Goal: Task Accomplishment & Management: Use online tool/utility

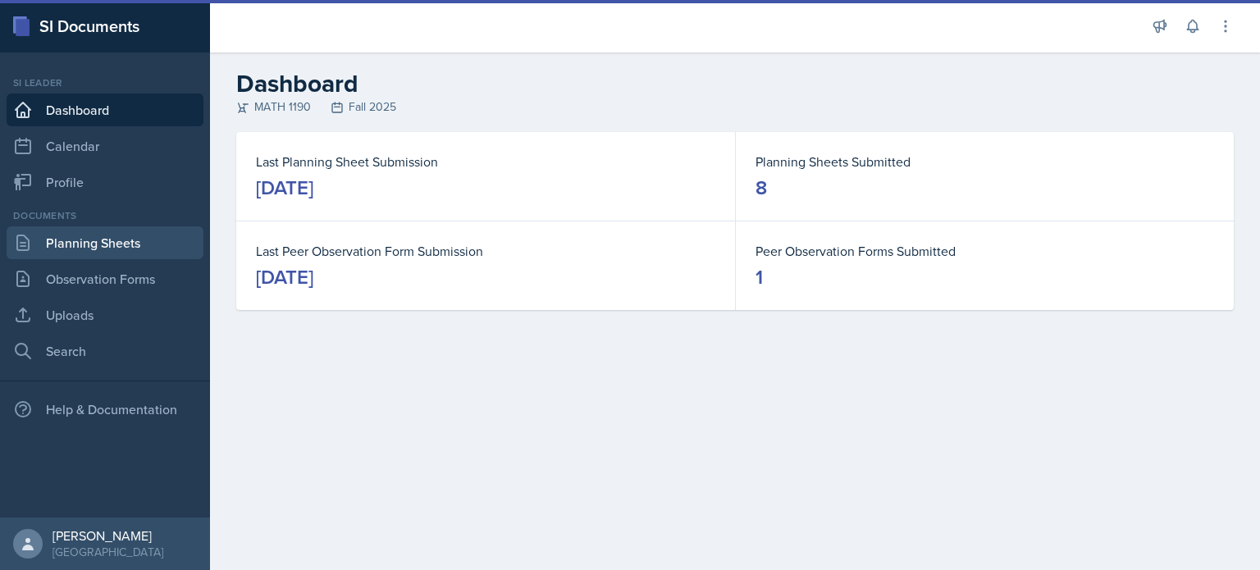
click at [91, 248] on link "Planning Sheets" at bounding box center [105, 242] width 197 height 33
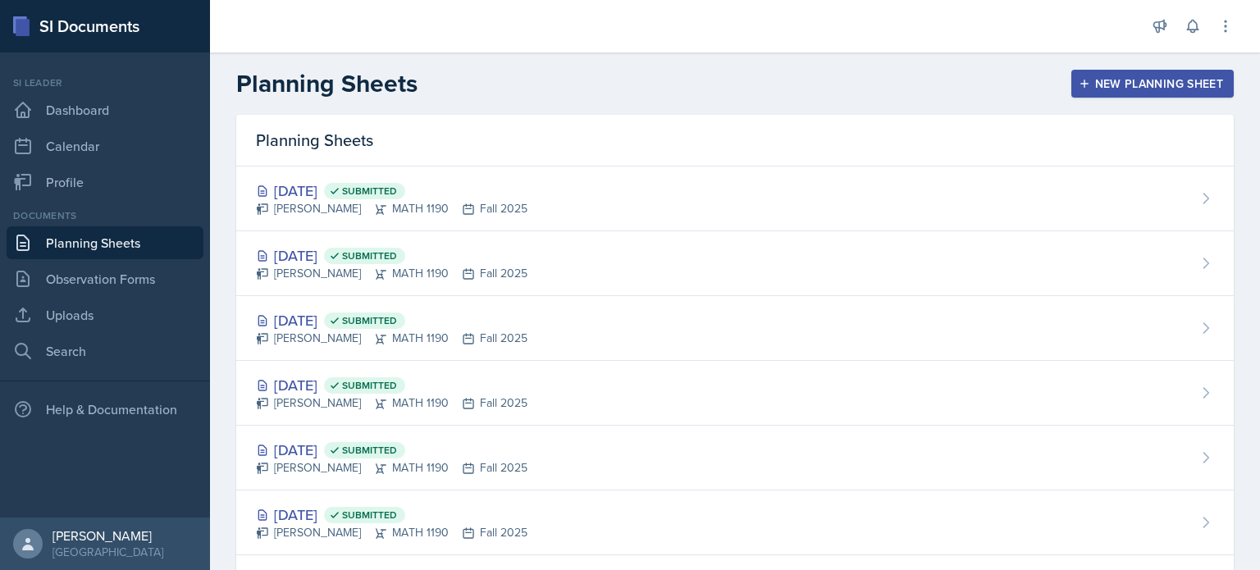
click at [1129, 83] on div "New Planning Sheet" at bounding box center [1152, 83] width 141 height 13
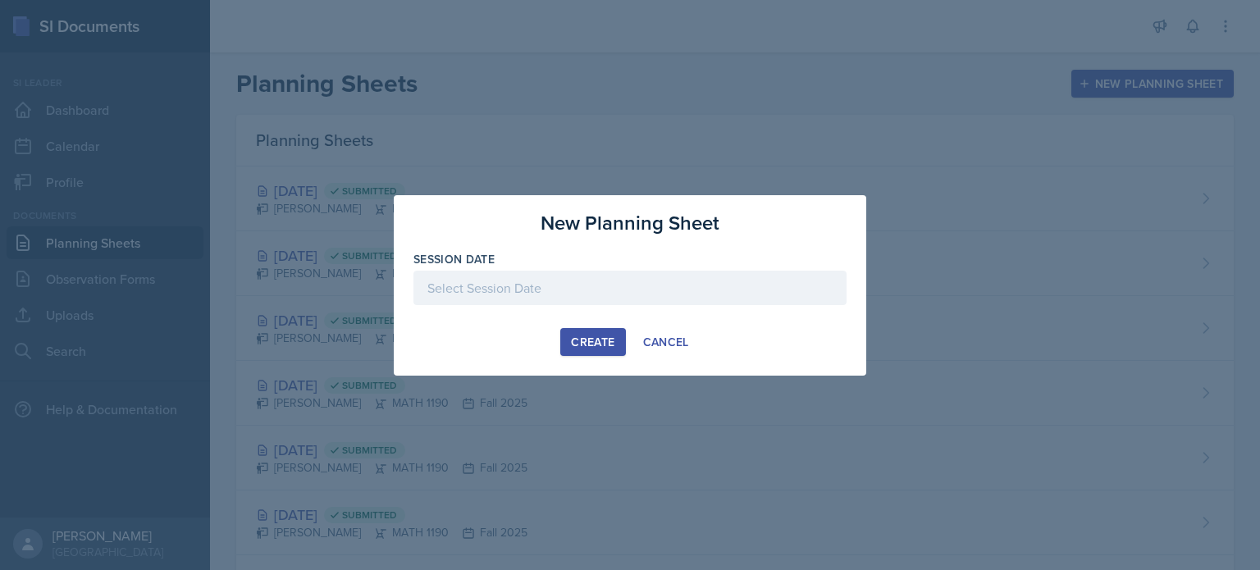
click at [589, 297] on div at bounding box center [629, 288] width 433 height 34
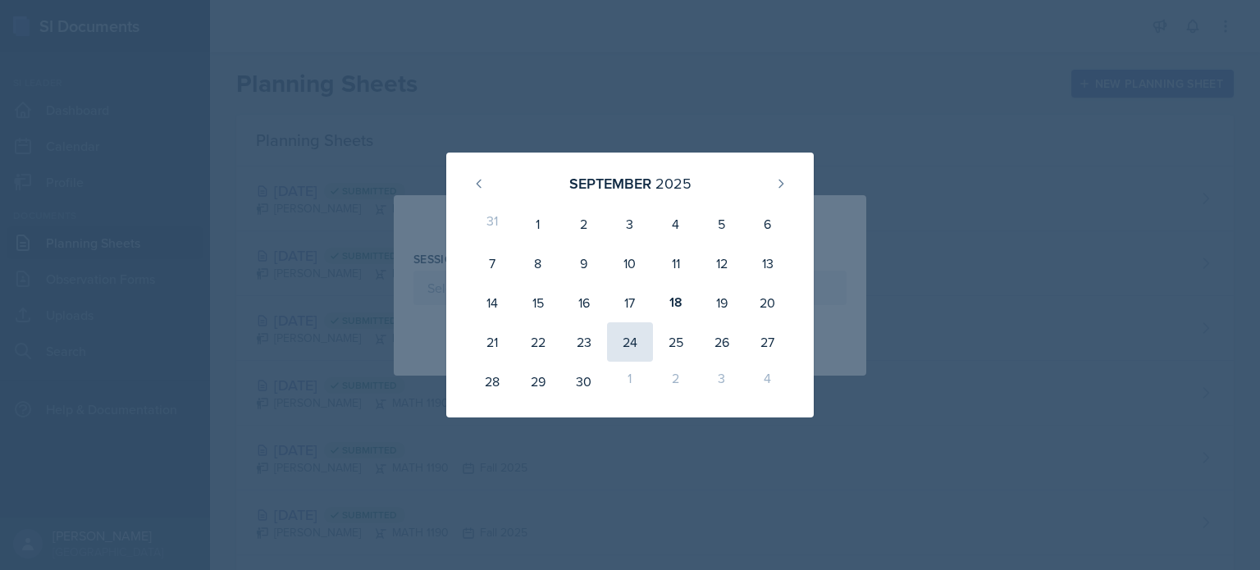
click at [632, 322] on div "24" at bounding box center [630, 341] width 46 height 39
type input "[DATE]"
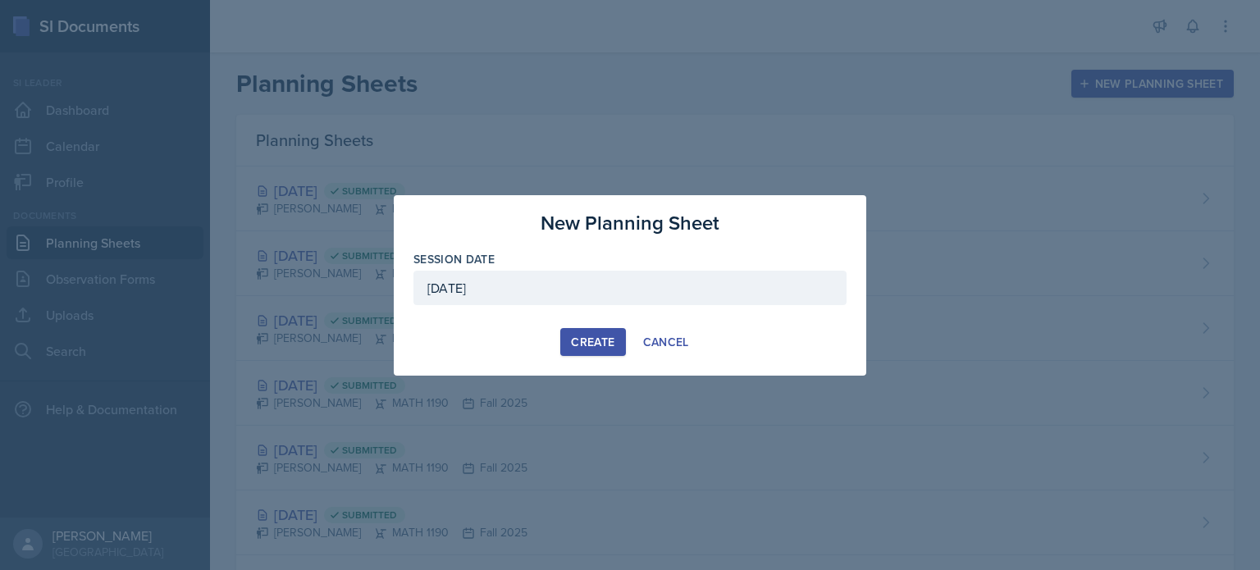
click at [600, 335] on div "Create" at bounding box center [592, 341] width 43 height 13
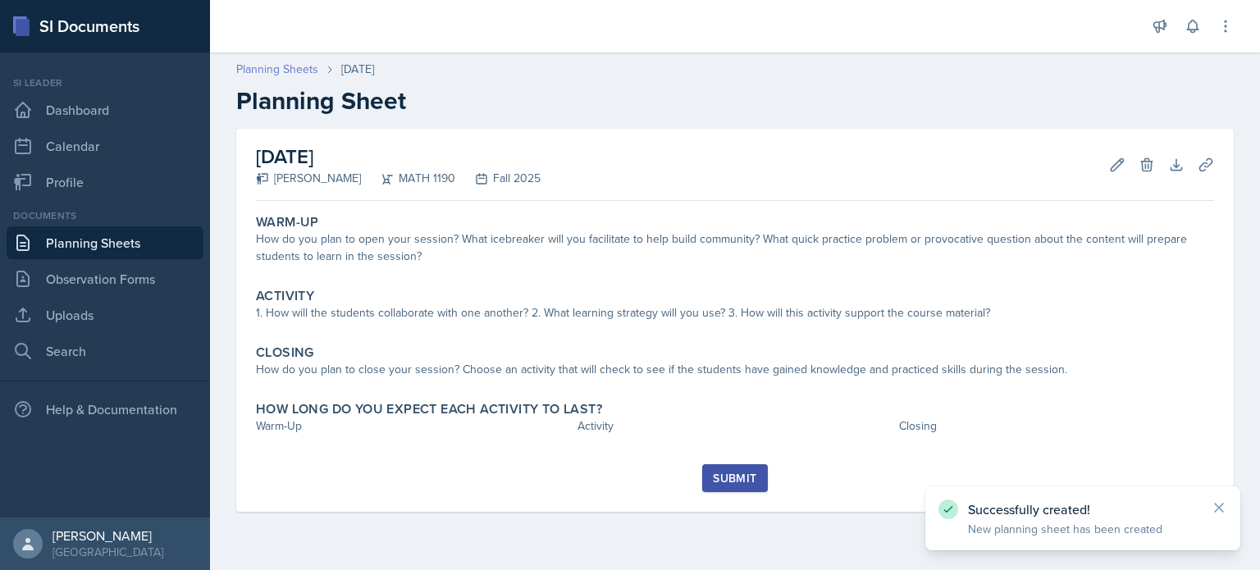
click at [287, 71] on link "Planning Sheets" at bounding box center [277, 69] width 82 height 17
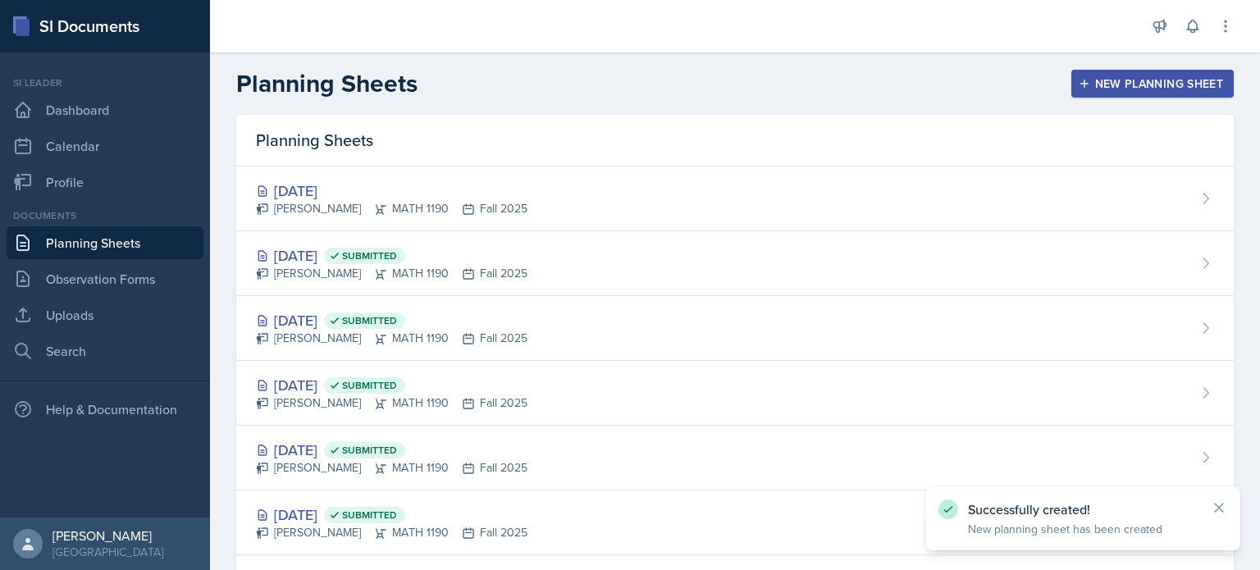
click at [1151, 75] on button "New Planning Sheet" at bounding box center [1152, 84] width 162 height 28
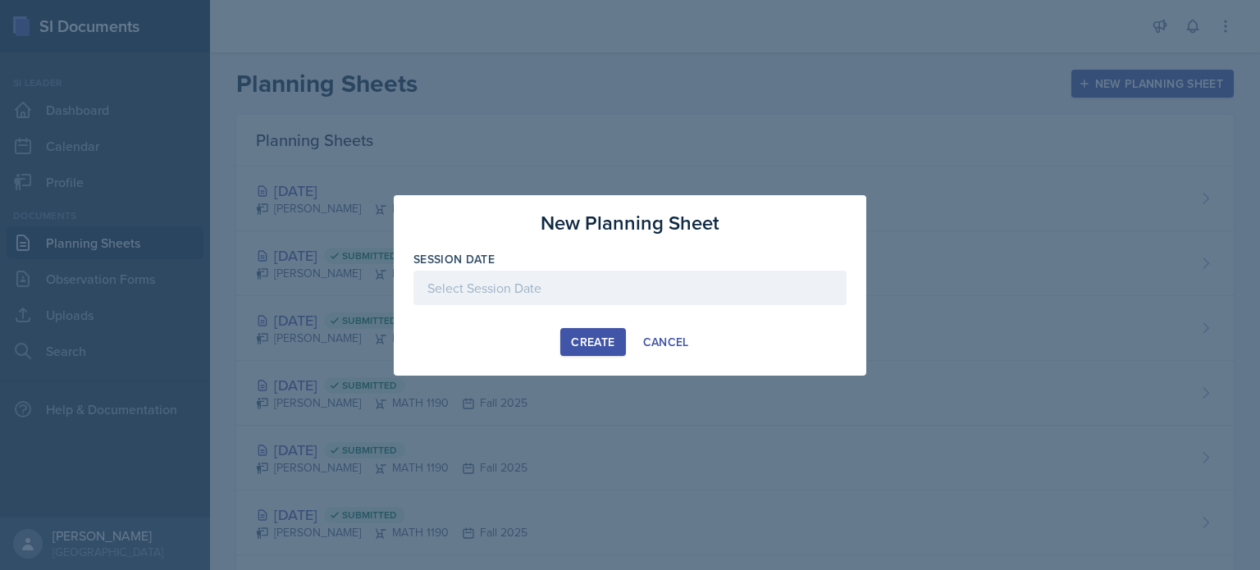
click at [717, 318] on div at bounding box center [629, 313] width 433 height 16
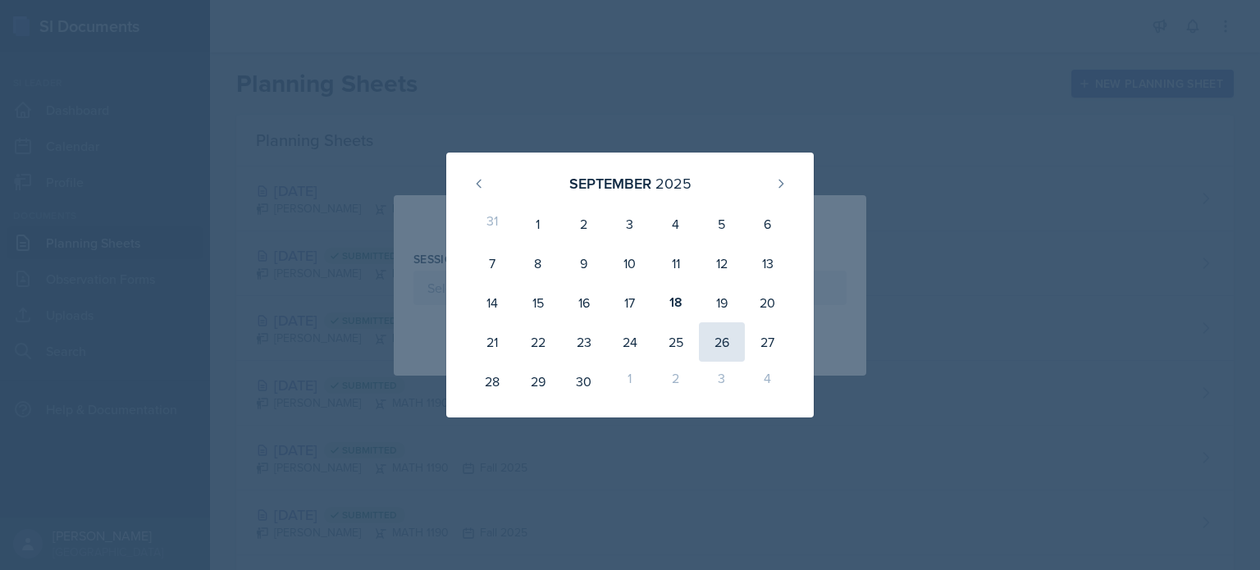
click at [731, 343] on div "26" at bounding box center [722, 341] width 46 height 39
type input "[DATE]"
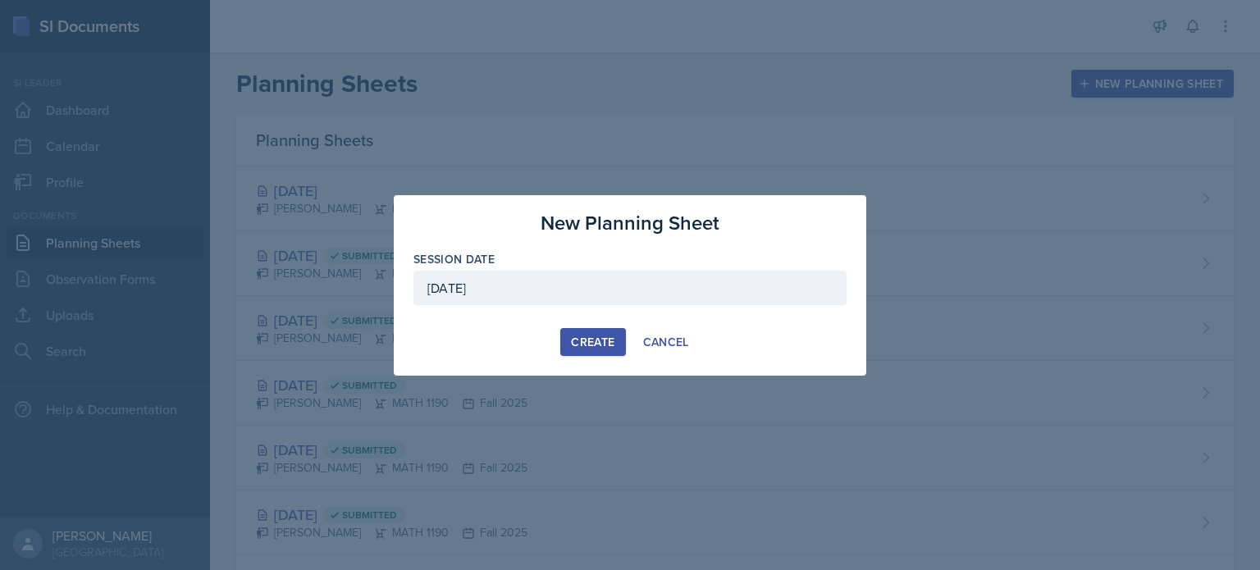
click at [594, 340] on div "Create" at bounding box center [592, 341] width 43 height 13
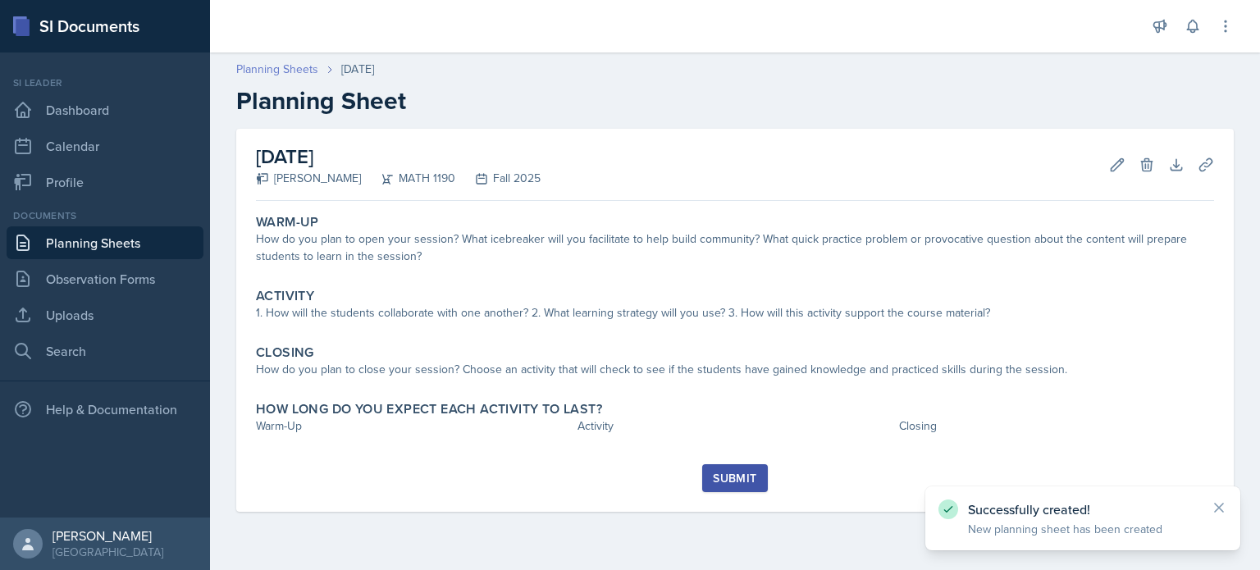
click at [299, 68] on link "Planning Sheets" at bounding box center [277, 69] width 82 height 17
